Goal: Transaction & Acquisition: Purchase product/service

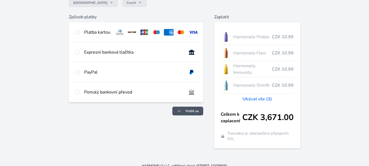
scroll to position [61, 0]
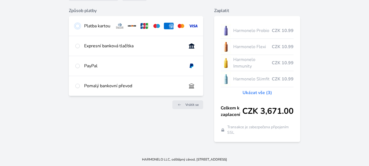
drag, startPoint x: 79, startPoint y: 24, endPoint x: 79, endPoint y: 31, distance: 6.8
click at [79, 24] on input "radio" at bounding box center [77, 26] width 4 height 4
radio input "true"
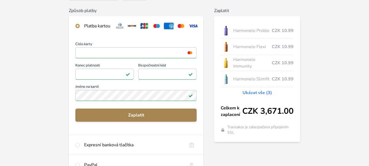
click at [140, 118] on span "Zaplatit" at bounding box center [136, 115] width 113 height 7
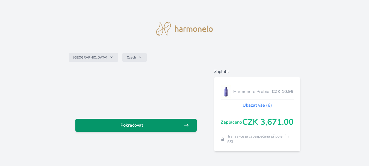
drag, startPoint x: 134, startPoint y: 123, endPoint x: 156, endPoint y: 119, distance: 22.3
click at [134, 123] on span "Pokračovat" at bounding box center [132, 125] width 104 height 7
